Goal: Task Accomplishment & Management: Manage account settings

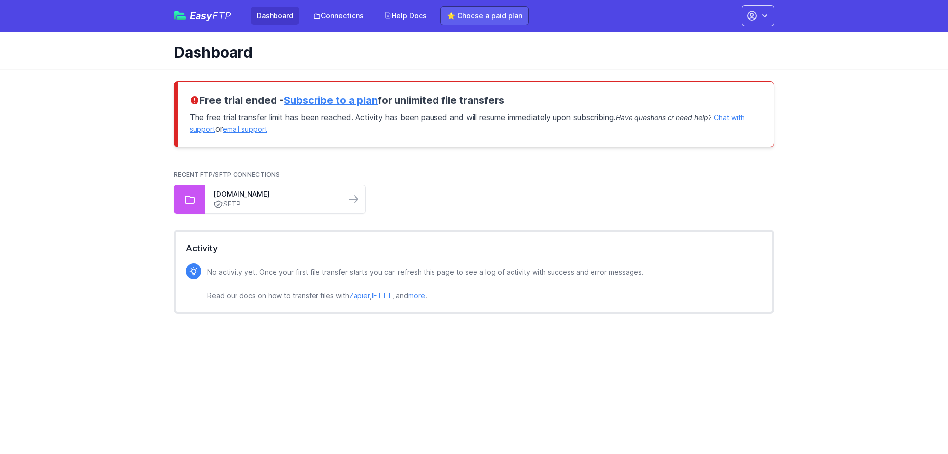
drag, startPoint x: 514, startPoint y: 5, endPoint x: 516, endPoint y: 15, distance: 10.1
click at [514, 6] on div "Easy FTP Dashboard Connections Help Docs ⭐ Choose a paid plan Accounts Smdistri…" at bounding box center [474, 16] width 601 height 32
click at [516, 17] on link "⭐ Choose a paid plan" at bounding box center [485, 15] width 88 height 19
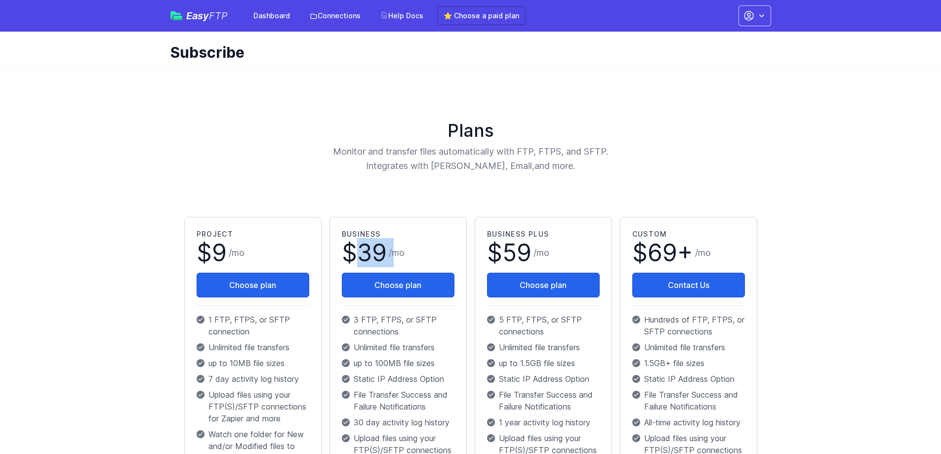
copy span "39"
drag, startPoint x: 363, startPoint y: 252, endPoint x: 388, endPoint y: 251, distance: 25.2
click at [388, 251] on h1 "$ 39 / mo" at bounding box center [398, 257] width 113 height 32
drag, startPoint x: 779, startPoint y: 183, endPoint x: 769, endPoint y: 182, distance: 10.9
click at [779, 183] on div "Plans Monitor and transfer files automatically with FTP, FTPS, and SFTP. Integr…" at bounding box center [471, 426] width 632 height 715
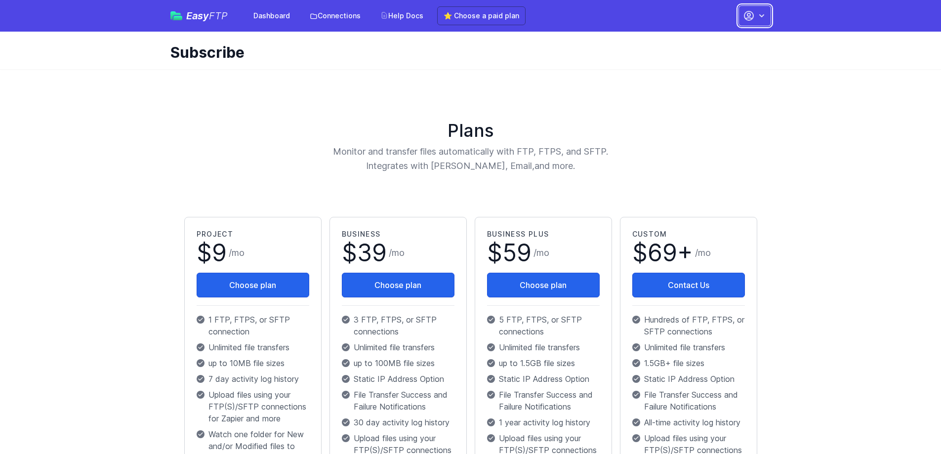
click at [755, 13] on button "button" at bounding box center [754, 15] width 33 height 21
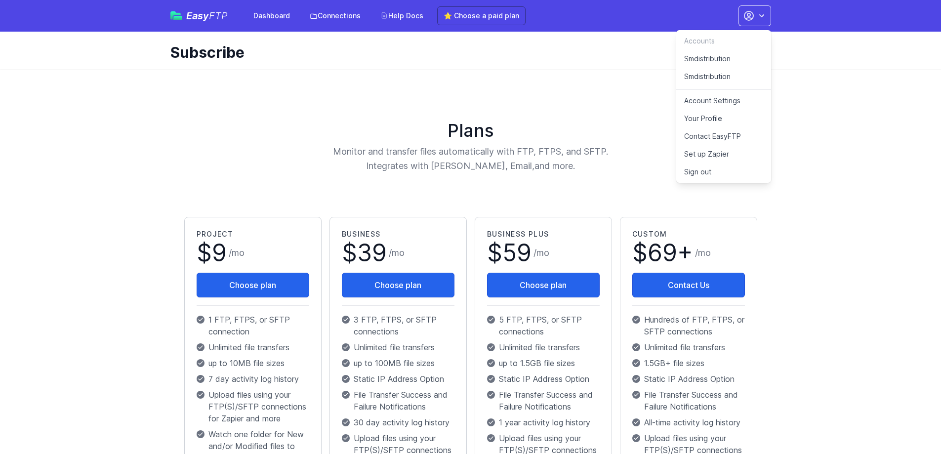
click at [715, 78] on link "Smdistribution" at bounding box center [723, 79] width 95 height 22
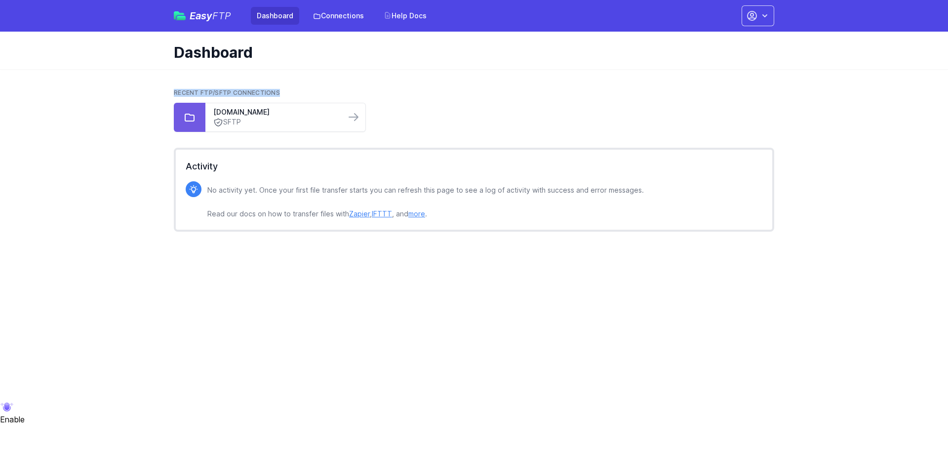
drag, startPoint x: 287, startPoint y: 90, endPoint x: 169, endPoint y: 92, distance: 117.6
click at [169, 92] on div "Recent FTP/SFTP Connections [DOMAIN_NAME] SFTP Activity No activity yet. Once y…" at bounding box center [474, 160] width 632 height 182
copy h2 "Recent FTP/SFTP Connections"
click at [769, 15] on icon "button" at bounding box center [765, 16] width 10 height 10
click at [710, 77] on link "Smdistribution" at bounding box center [727, 79] width 95 height 22
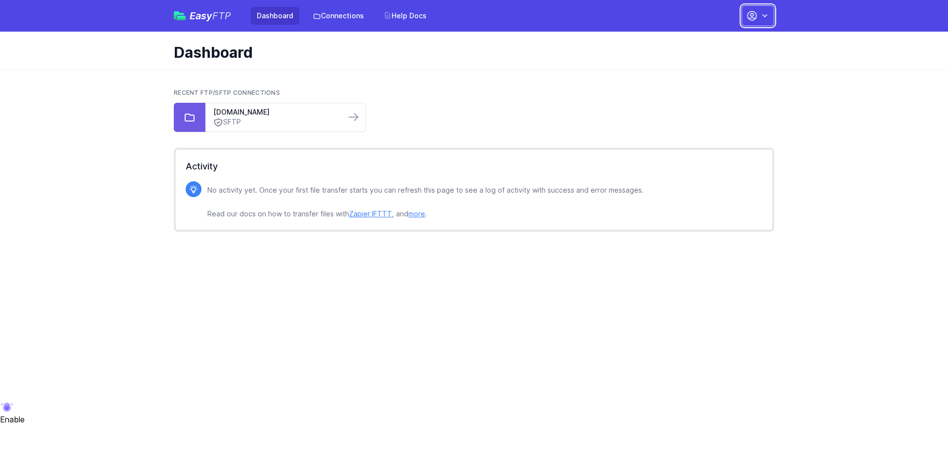
click at [759, 19] on button "button" at bounding box center [758, 15] width 33 height 21
click at [722, 57] on link "Smdistribution" at bounding box center [727, 59] width 95 height 18
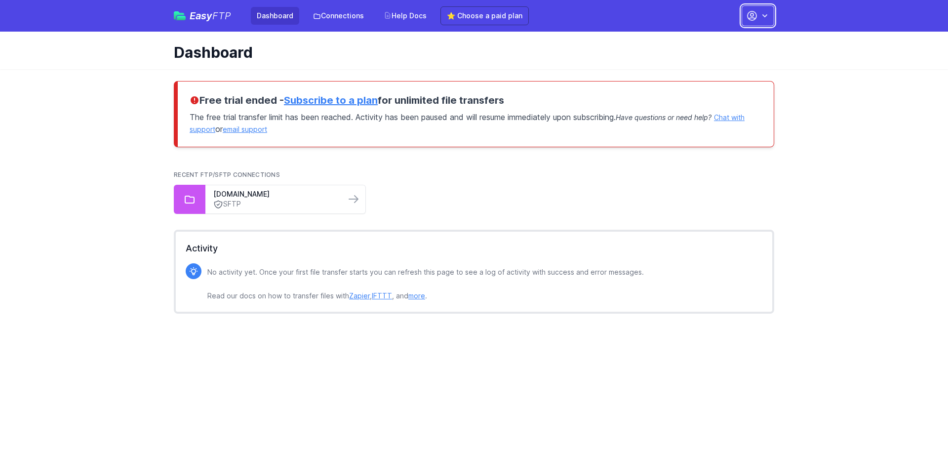
click at [774, 13] on button "button" at bounding box center [758, 15] width 33 height 21
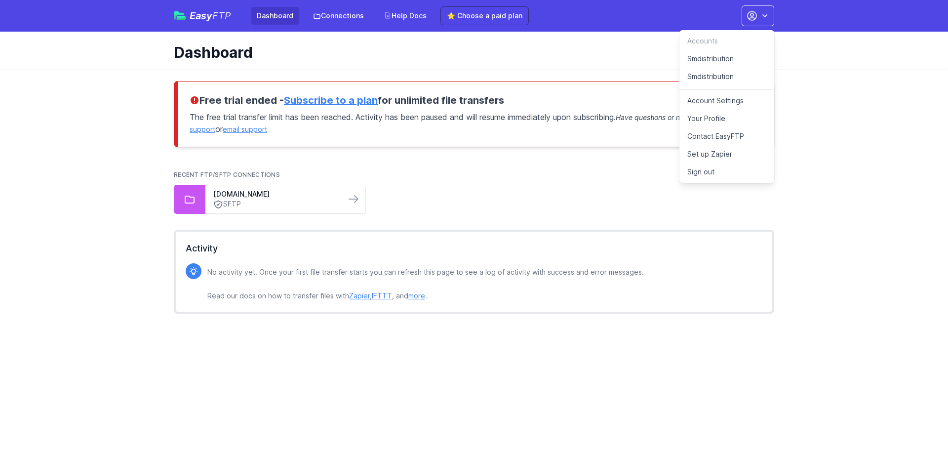
click at [649, 72] on div "Free trial ended - Subscribe to a plan for unlimited file transfers The free tr…" at bounding box center [474, 201] width 632 height 264
click at [555, 69] on div "Free trial ended - Subscribe to a plan for unlimited file transfers The free tr…" at bounding box center [474, 201] width 632 height 264
click at [858, 21] on nav "Easy FTP Dashboard Connections Help Docs ⭐ Choose a paid plan Accounts Smdistri…" at bounding box center [474, 16] width 948 height 32
click at [762, 19] on icon "button" at bounding box center [765, 16] width 10 height 10
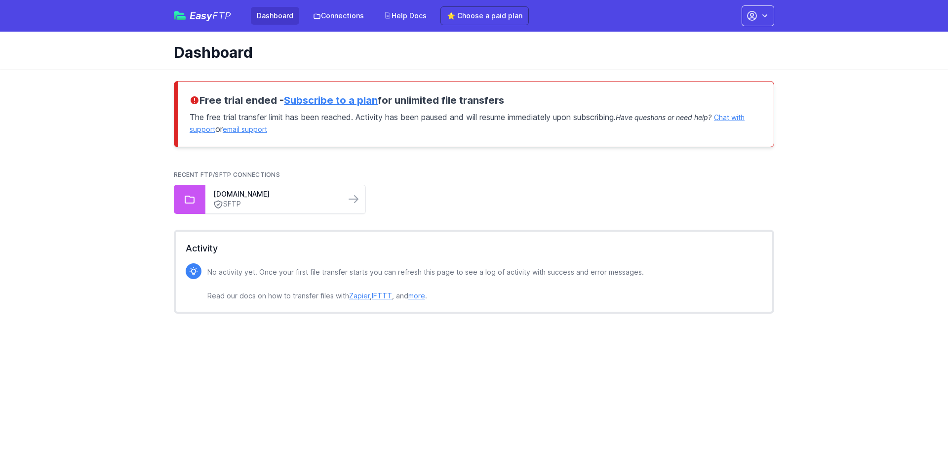
click at [768, 229] on div "Activity No activity yet. Once your first file transfer starts you can refresh …" at bounding box center [474, 272] width 601 height 100
click at [323, 10] on link "Connections" at bounding box center [338, 16] width 63 height 18
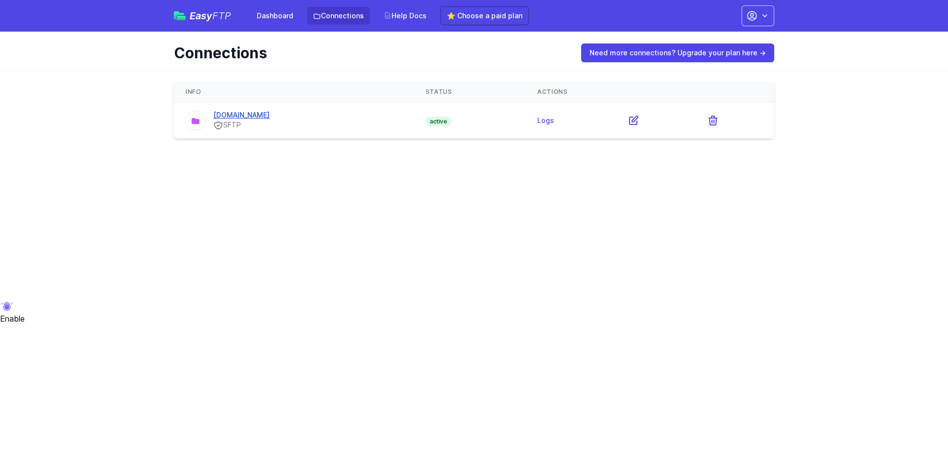
click at [229, 116] on link "[DOMAIN_NAME]" at bounding box center [241, 115] width 56 height 8
